Goal: Communication & Community: Answer question/provide support

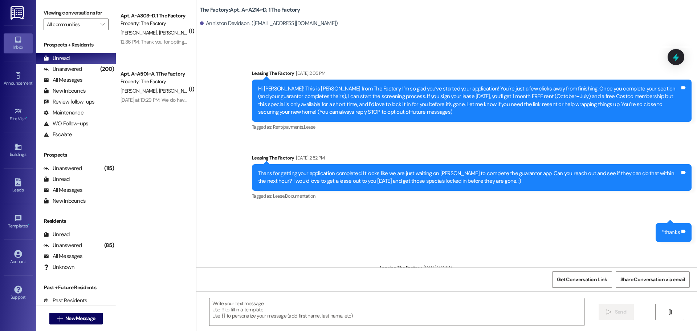
scroll to position [84, 0]
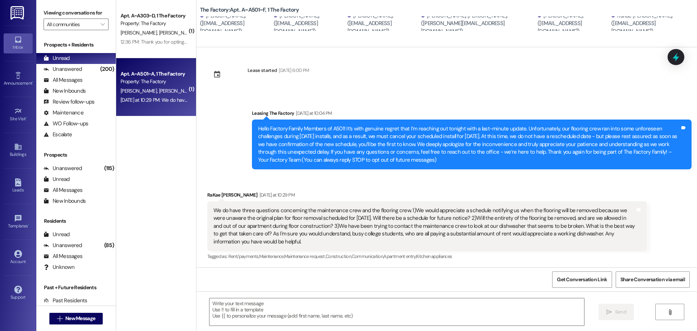
scroll to position [3, 0]
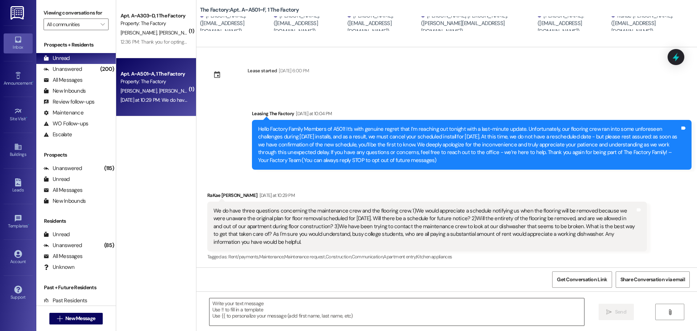
click at [223, 306] on textarea at bounding box center [396, 311] width 375 height 27
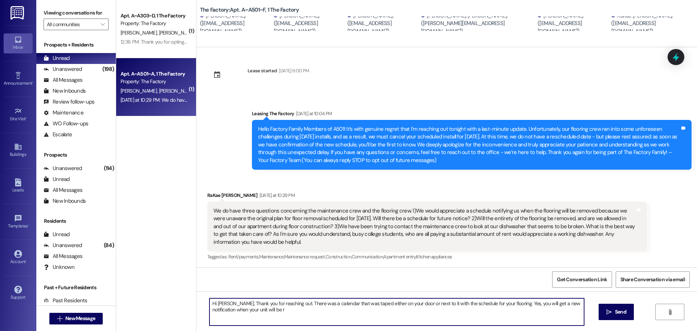
drag, startPoint x: 311, startPoint y: 303, endPoint x: 298, endPoint y: 304, distance: 13.1
click at [298, 304] on textarea "Hi [PERSON_NAME], Thank you for reaching out. There was a calendar that was tap…" at bounding box center [396, 311] width 375 height 27
drag, startPoint x: 343, startPoint y: 303, endPoint x: 326, endPoint y: 304, distance: 17.8
click at [326, 304] on textarea "Hi [PERSON_NAME], Thank you for reaching out. There is a calendar that was tape…" at bounding box center [396, 311] width 375 height 27
click at [479, 303] on textarea "Hi [PERSON_NAME], Thank you for reaching out. There is a calendar taped either …" at bounding box center [396, 311] width 375 height 27
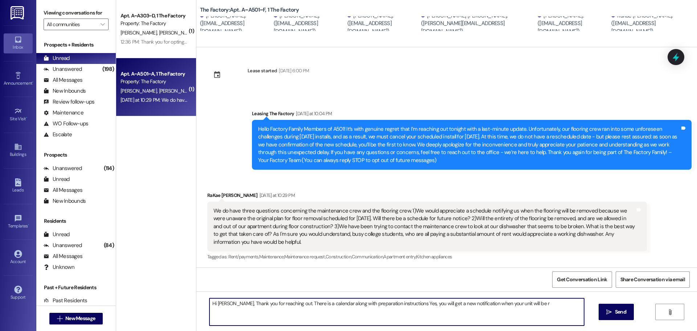
click at [400, 304] on textarea "Hi [PERSON_NAME], Thank you for reaching out. There is a calendar along with pr…" at bounding box center [396, 311] width 375 height 27
click at [460, 302] on textarea "Hi [PERSON_NAME], Thank you for reaching out. There is a calendar along with pr…" at bounding box center [396, 311] width 375 height 27
click at [324, 303] on textarea "Hi [PERSON_NAME], Thank you for reaching out. There is a calendar along with pr…" at bounding box center [396, 311] width 375 height 27
click at [498, 303] on textarea "Hi [PERSON_NAME], Thank you for reaching out. There is a calendar, along with p…" at bounding box center [396, 311] width 375 height 27
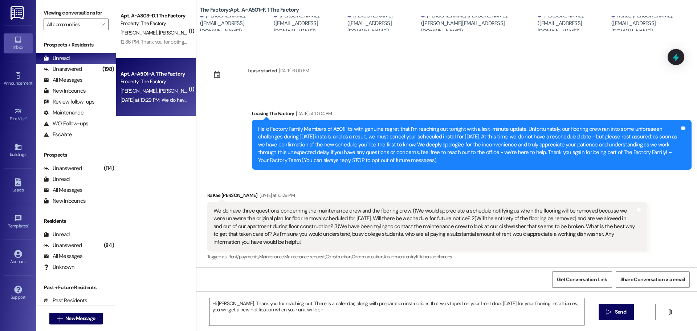
drag, startPoint x: 543, startPoint y: 298, endPoint x: 545, endPoint y: 305, distance: 7.8
click at [545, 305] on textarea "Hi [PERSON_NAME], Thank you for reaching out. There is a calendar, along with p…" at bounding box center [396, 311] width 375 height 27
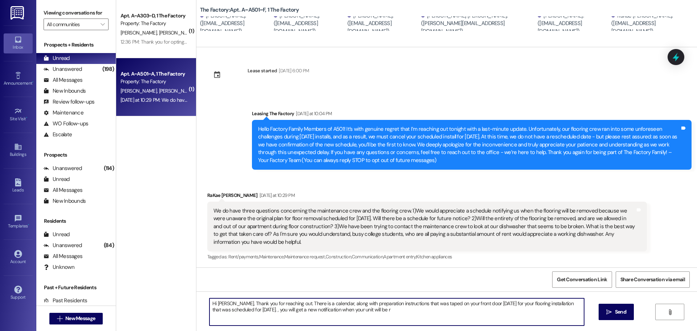
click at [285, 302] on textarea "Hi [PERSON_NAME], Thank you for reaching out. There is a calendar, along with p…" at bounding box center [396, 311] width 375 height 27
click at [253, 310] on textarea "Hi [PERSON_NAME], Thank you for reaching out. 1-There is a calendar, along with…" at bounding box center [396, 311] width 375 height 27
drag, startPoint x: 326, startPoint y: 309, endPoint x: 300, endPoint y: 310, distance: 25.8
click at [300, 310] on textarea "Hi [PERSON_NAME], Thank you for reaching out. 1-There is a calendar, along with…" at bounding box center [396, 311] width 375 height 27
click at [253, 309] on textarea "Hi [PERSON_NAME], Thank you for reaching out. 1-There is a calendar, along with…" at bounding box center [396, 311] width 375 height 27
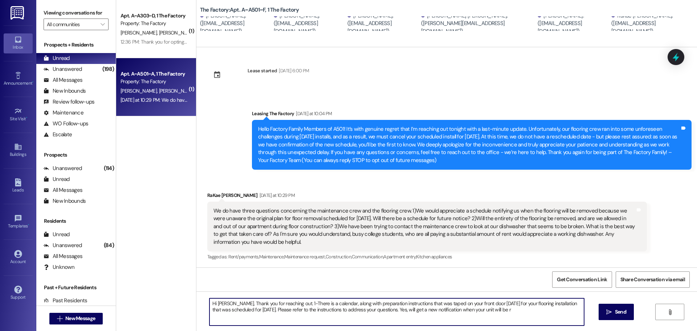
click at [490, 310] on textarea "Hi [PERSON_NAME], Thank you for reaching out. 1-There is a calendar, along with…" at bounding box center [396, 311] width 375 height 27
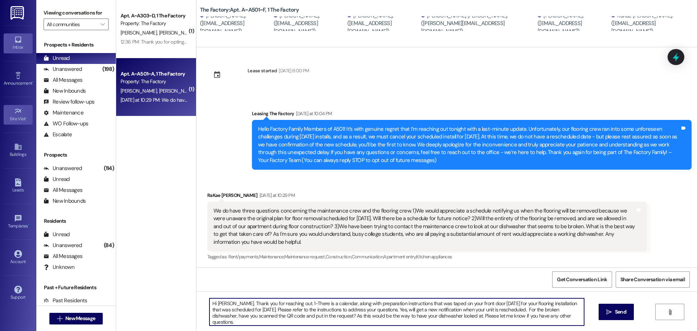
type textarea "Hi [PERSON_NAME], Thank you for reaching out. 1-There is a calendar, along with…"
drag, startPoint x: 207, startPoint y: 303, endPoint x: 554, endPoint y: 316, distance: 347.0
click at [554, 316] on textarea "Hi [PERSON_NAME], Thank you for reaching out. 1-There is a calendar, along with…" at bounding box center [396, 311] width 375 height 27
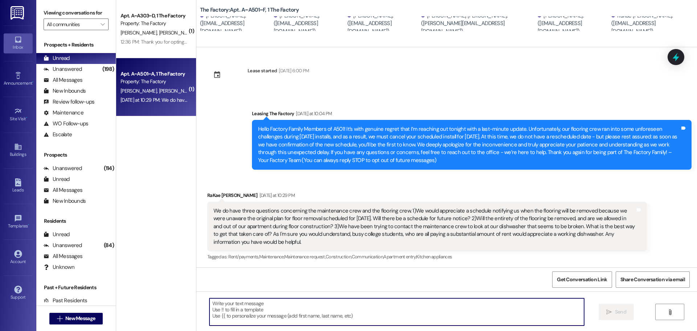
paste textarea "Hi [PERSON_NAME], Thank you for reaching out! A calendar and preparation instru…"
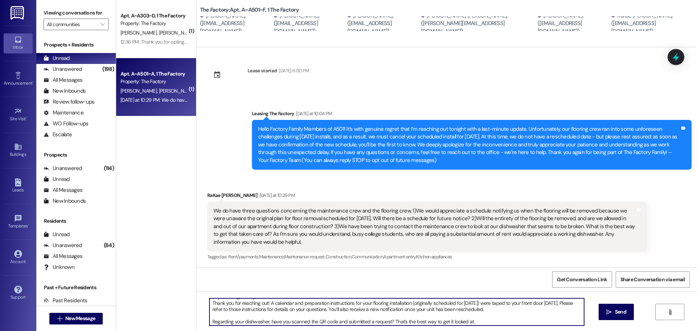
scroll to position [0, 0]
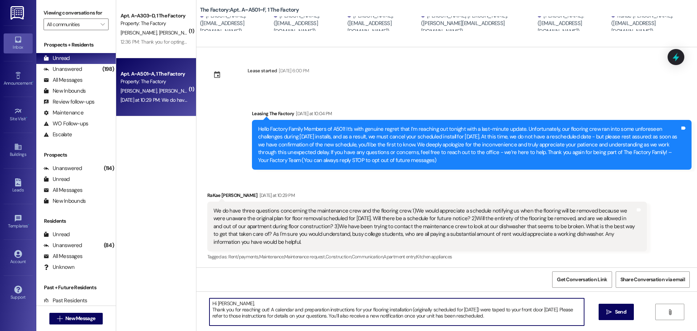
click at [240, 304] on textarea "Hi [PERSON_NAME], Thank you for reaching out! A calendar and preparation instru…" at bounding box center [396, 311] width 375 height 27
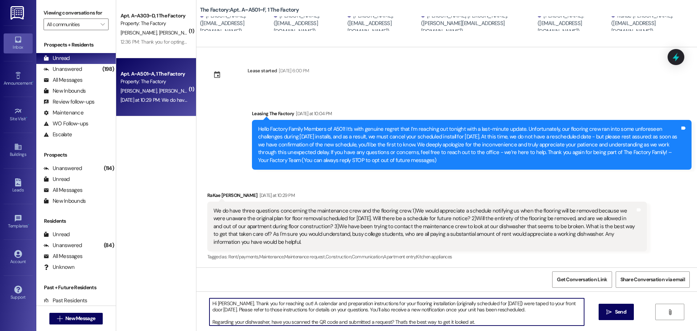
click at [532, 309] on textarea "Hi [PERSON_NAME], Thank you for reaching out! A calendar and preparation instru…" at bounding box center [396, 311] width 375 height 27
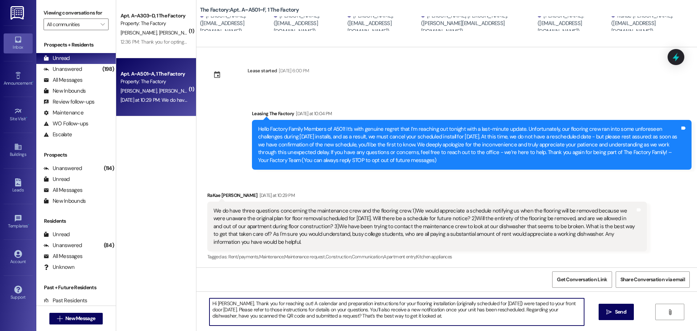
click at [445, 317] on textarea "Hi [PERSON_NAME], Thank you for reaching out! A calendar and preparation instru…" at bounding box center [396, 311] width 375 height 27
click at [227, 303] on textarea "Hi [PERSON_NAME], Thank you for reaching out! A calendar and preparation instru…" at bounding box center [396, 311] width 375 height 27
drag, startPoint x: 207, startPoint y: 304, endPoint x: 366, endPoint y: 322, distance: 160.1
click at [366, 322] on textarea "Hi Rakae and Residents of A501. Thank you for reaching out! A calendar and prep…" at bounding box center [396, 311] width 375 height 27
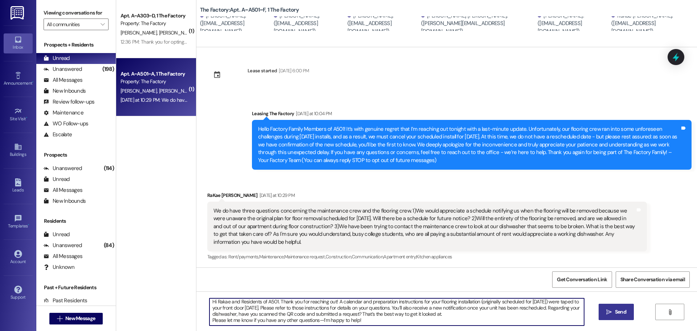
type textarea "Hi Rakae and Residents of A501. Thank you for reaching out! A calendar and prep…"
click at [622, 313] on span "Send" at bounding box center [620, 312] width 11 height 8
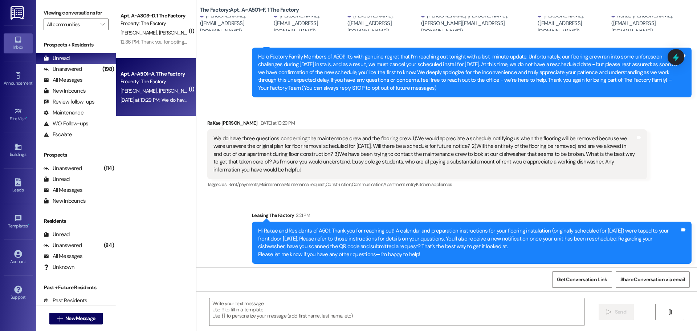
scroll to position [77, 0]
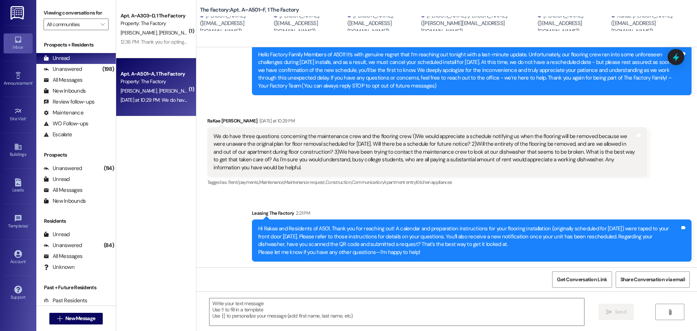
click at [223, 269] on div "Get Conversation Link Share Conversation via email" at bounding box center [446, 279] width 501 height 24
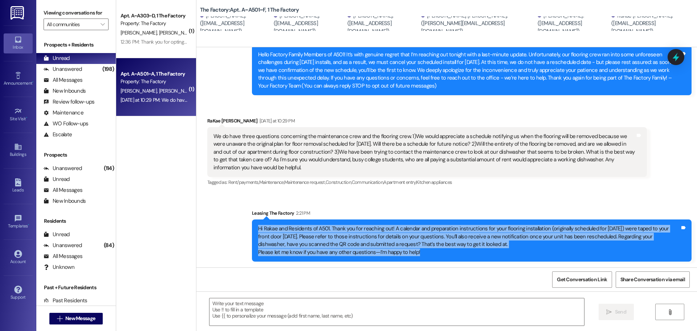
drag, startPoint x: 253, startPoint y: 226, endPoint x: 452, endPoint y: 255, distance: 201.4
click at [452, 255] on div "Hi Rakae and Residents of A501. Thank you for reaching out! A calendar and prep…" at bounding box center [469, 240] width 422 height 31
copy div "Hi Rakae and Residents of A501. Thank you for reaching out! A calendar and prep…"
